Goal: Task Accomplishment & Management: Manage account settings

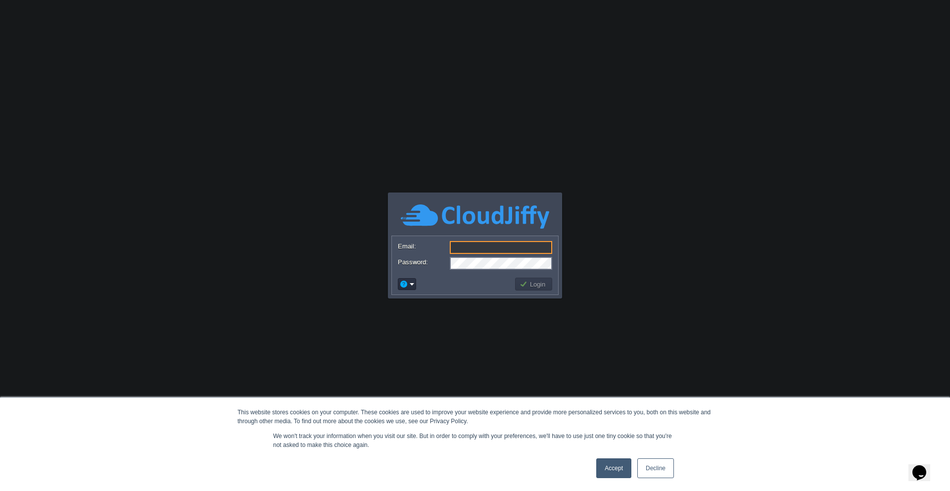
click at [610, 464] on link "Accept" at bounding box center [613, 468] width 35 height 20
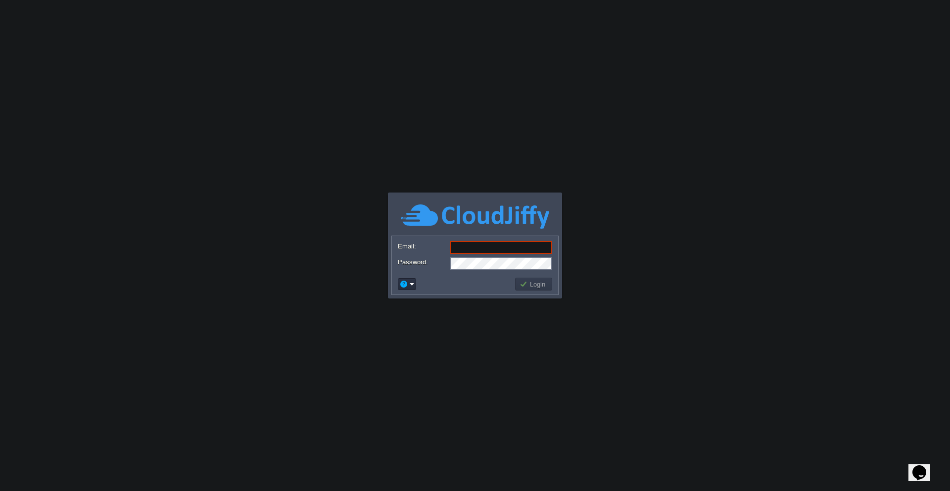
click at [467, 248] on input "Email:" at bounding box center [501, 247] width 102 height 13
paste input "[PERSON_NAME][EMAIL_ADDRESS][DOMAIN_NAME]"
type input "[PERSON_NAME][EMAIL_ADDRESS][DOMAIN_NAME]"
click at [533, 286] on button "Login" at bounding box center [534, 284] width 29 height 9
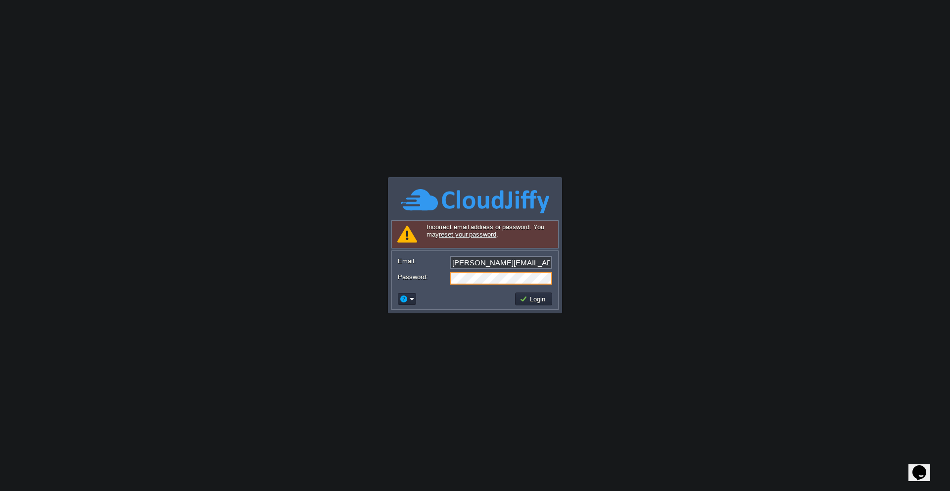
click at [448, 274] on div "Password:" at bounding box center [475, 278] width 154 height 13
click at [536, 300] on button "Login" at bounding box center [534, 298] width 29 height 9
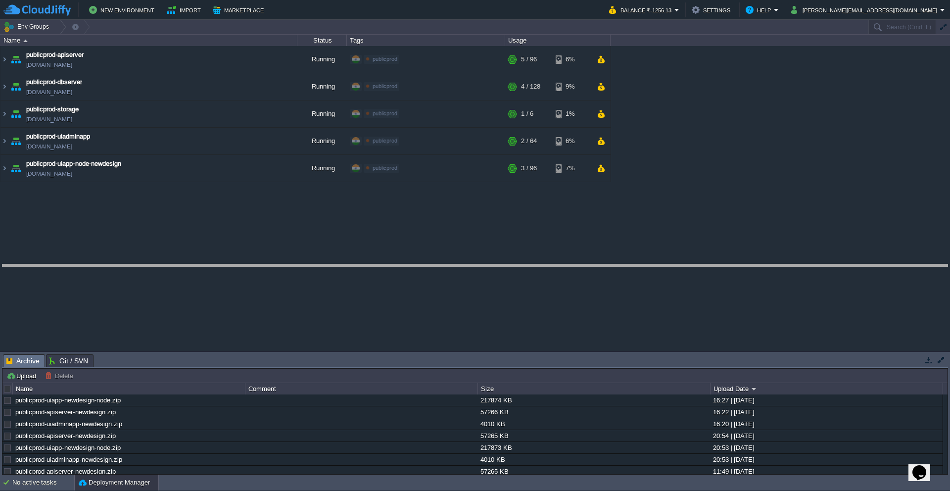
drag, startPoint x: 624, startPoint y: 356, endPoint x: 578, endPoint y: 266, distance: 100.7
click at [578, 266] on body "New Environment Import Marketplace Bonus ₹0.00 Upgrade Account Balance ₹-1256.1…" at bounding box center [475, 245] width 950 height 491
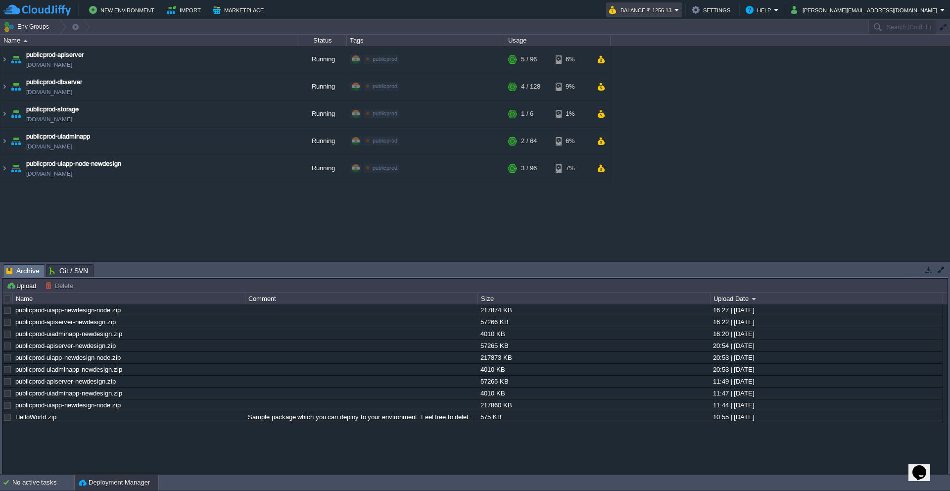
click at [682, 9] on td "Balance ₹-1256.13" at bounding box center [644, 9] width 76 height 15
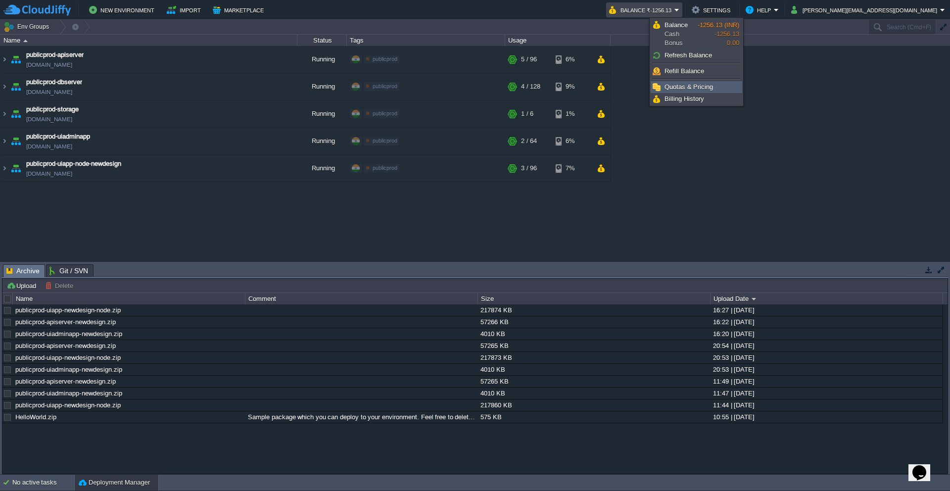
click at [680, 90] on span "Quotas & Pricing" at bounding box center [689, 86] width 48 height 7
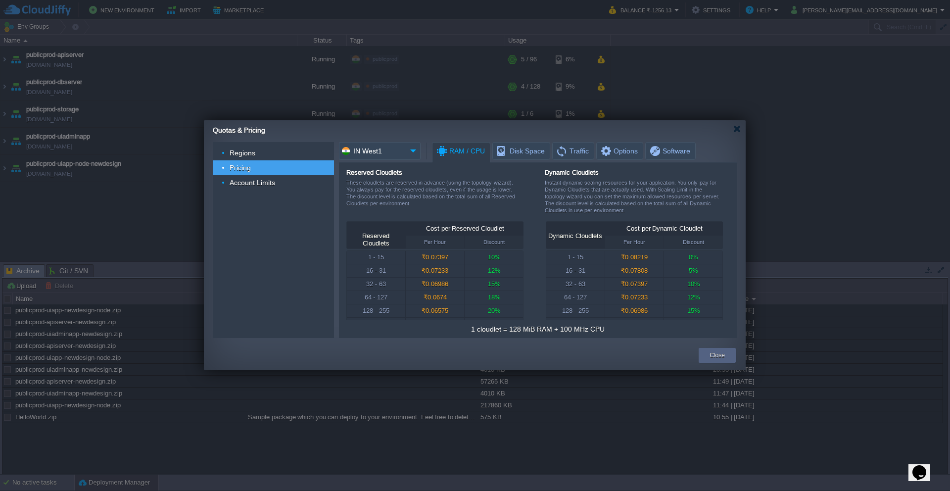
click at [735, 11] on div at bounding box center [475, 245] width 950 height 491
click at [736, 127] on div at bounding box center [736, 128] width 7 height 7
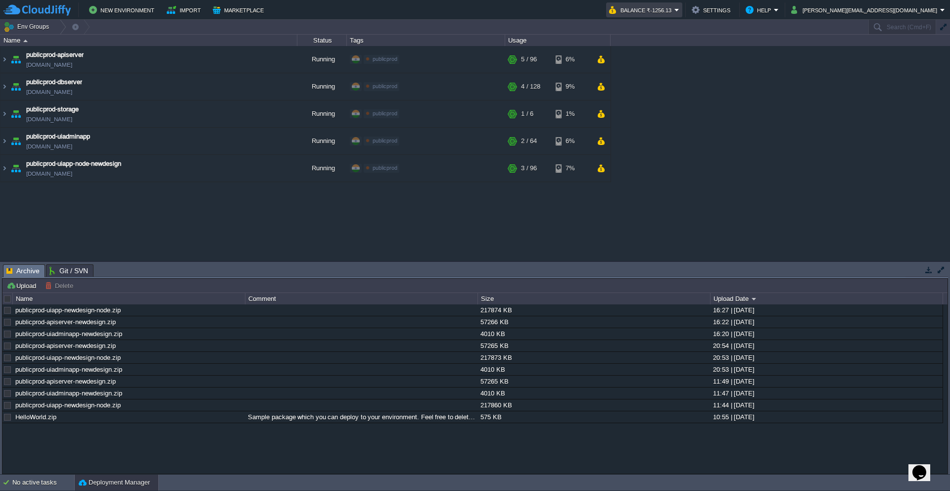
click at [679, 11] on em "Balance ₹-1256.13" at bounding box center [644, 10] width 70 height 12
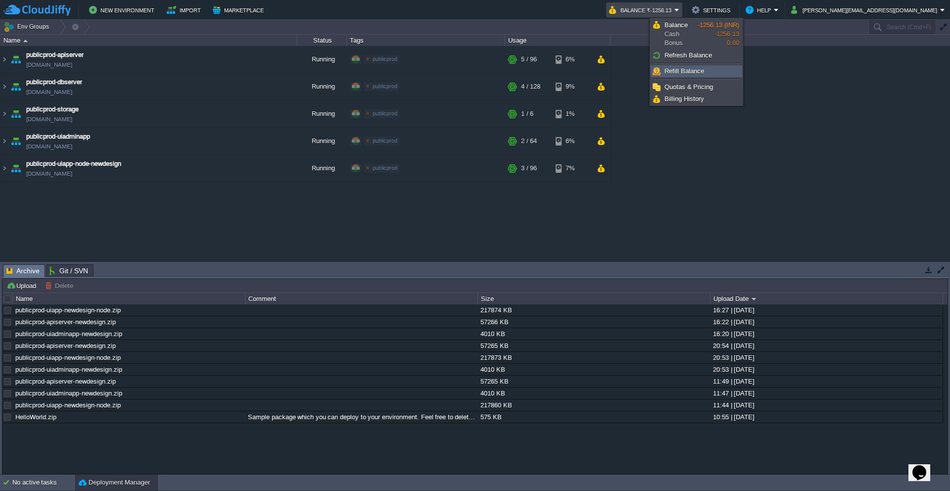
click at [679, 73] on span "Refill Balance" at bounding box center [685, 70] width 40 height 7
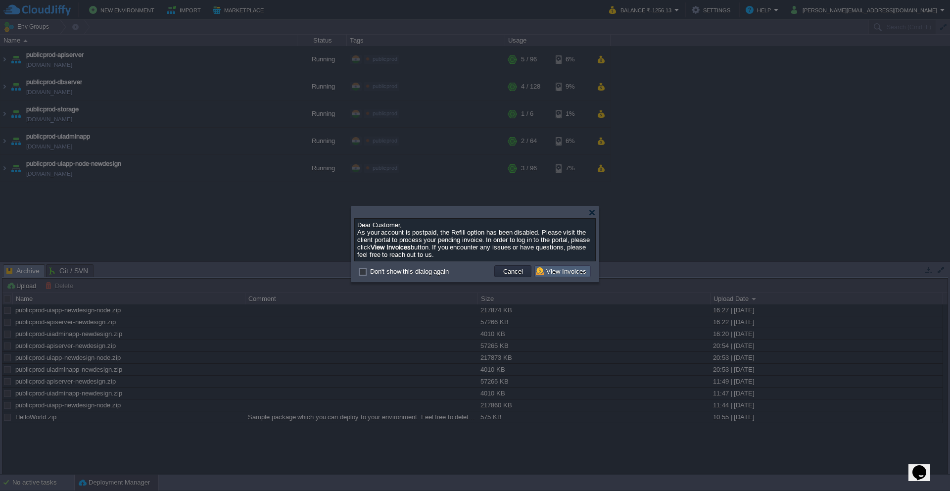
click at [562, 269] on button "View Invoices" at bounding box center [562, 271] width 53 height 9
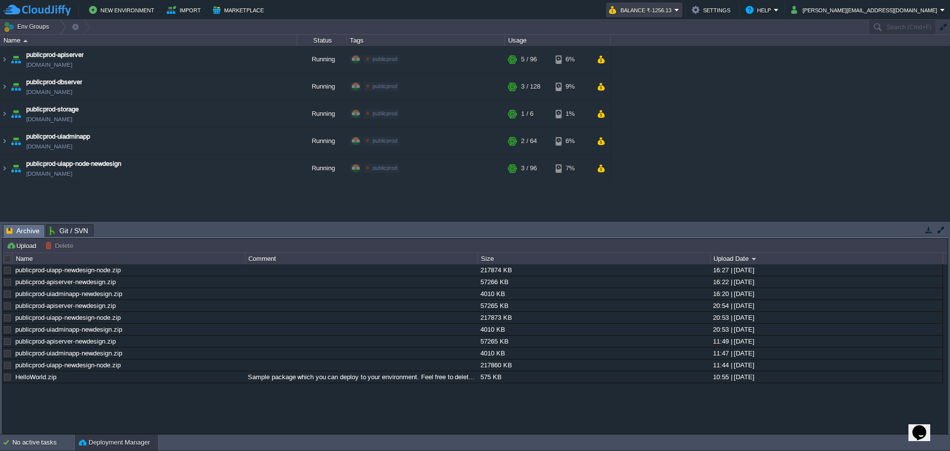
click at [674, 6] on button "Balance ₹-1256.13" at bounding box center [641, 10] width 65 height 12
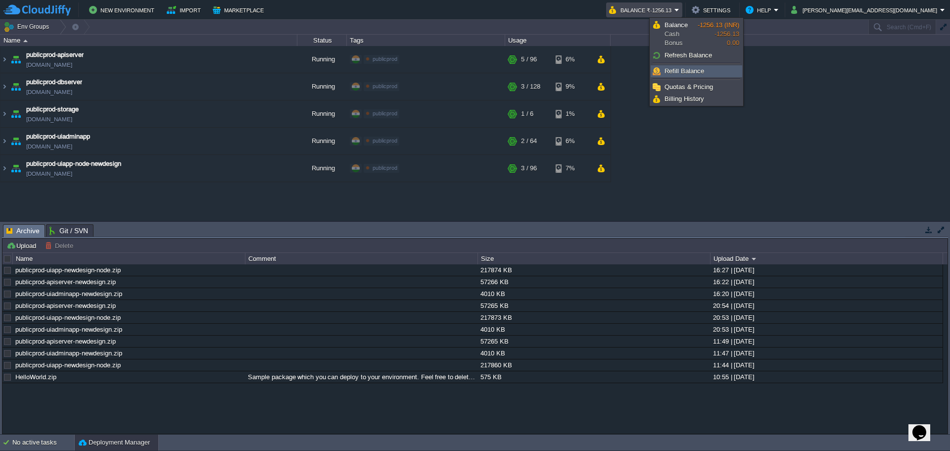
click at [677, 69] on span "Refill Balance" at bounding box center [685, 70] width 40 height 7
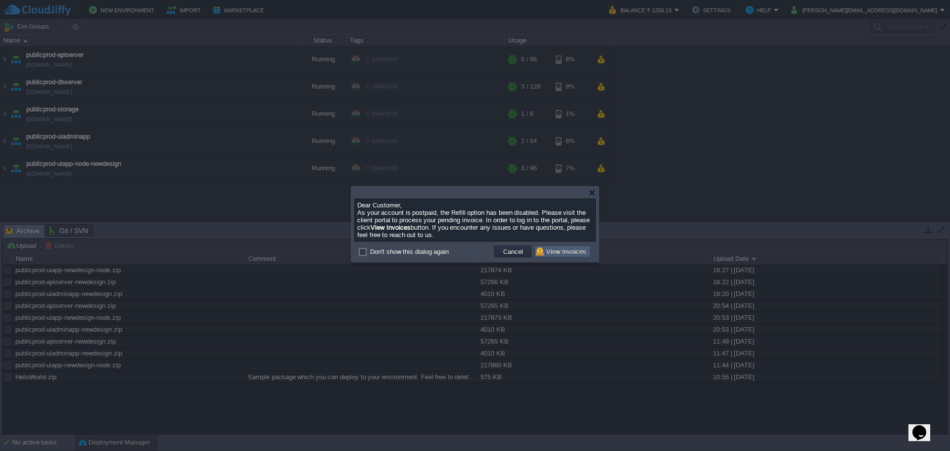
click at [564, 253] on button "View Invoices" at bounding box center [562, 251] width 53 height 9
